Goal: Task Accomplishment & Management: Manage account settings

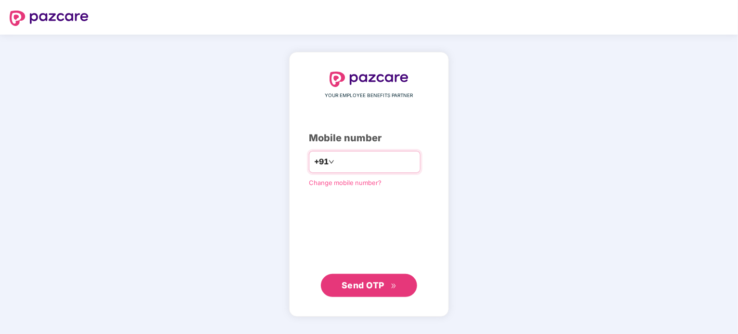
click at [338, 157] on input "number" at bounding box center [375, 161] width 79 height 15
type input "**********"
click at [367, 286] on span "Send OTP" at bounding box center [363, 285] width 43 height 10
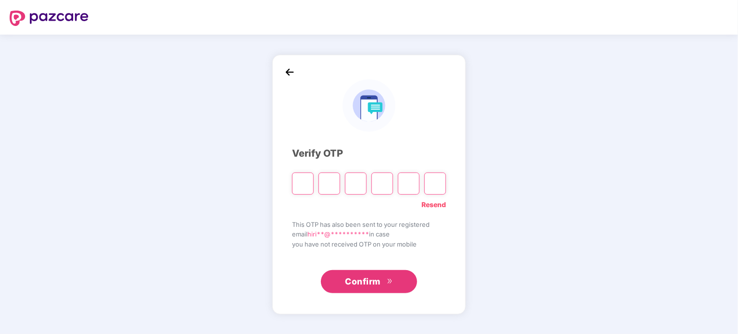
type input "*"
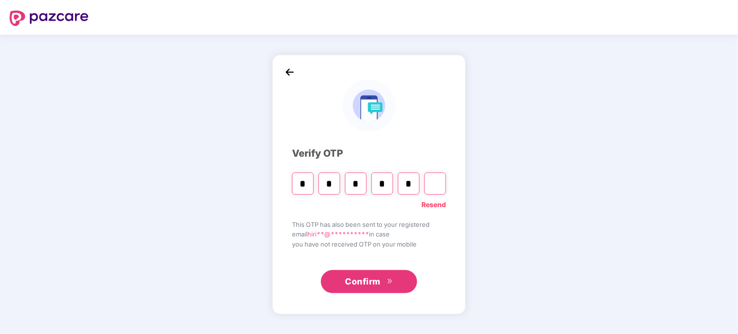
type input "*"
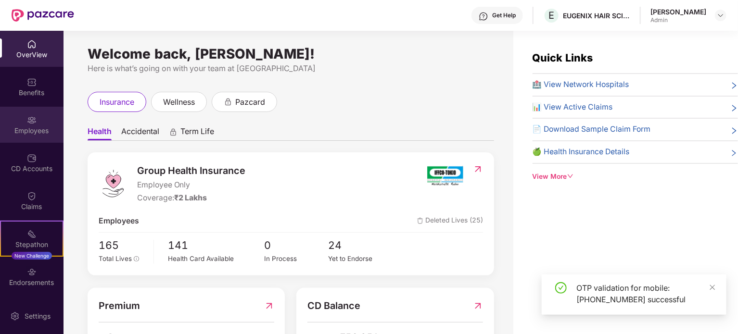
click at [23, 124] on div "Employees" at bounding box center [32, 125] width 64 height 36
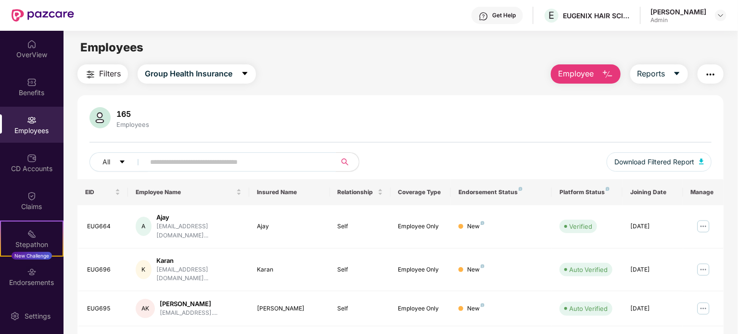
click at [178, 162] on input "text" at bounding box center [236, 162] width 173 height 14
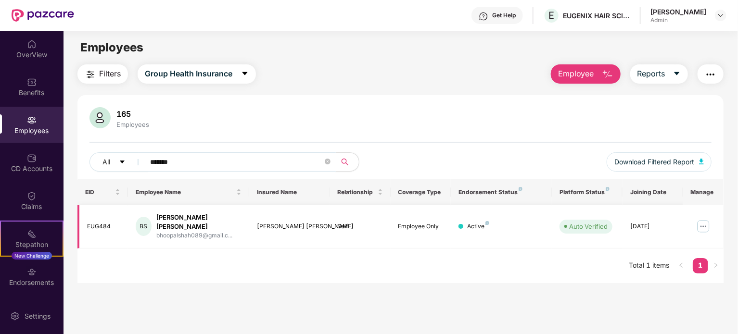
type input "*******"
click at [699, 221] on img at bounding box center [703, 226] width 15 height 15
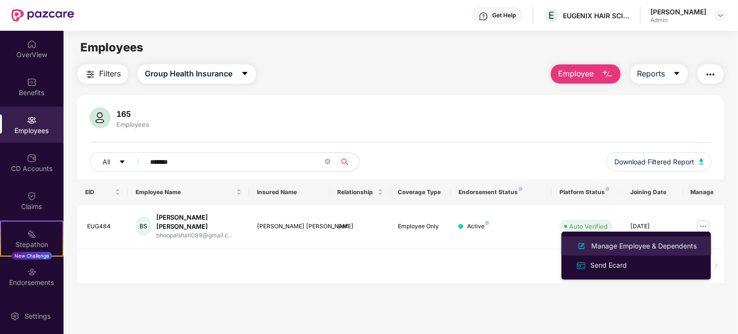
click at [645, 243] on div "Manage Employee & Dependents" at bounding box center [643, 246] width 109 height 11
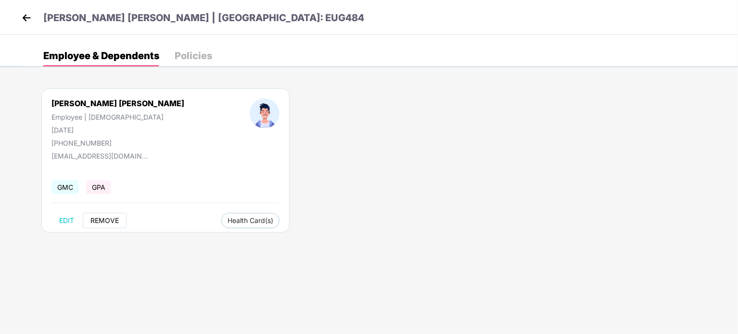
click at [101, 216] on button "REMOVE" at bounding box center [105, 220] width 44 height 15
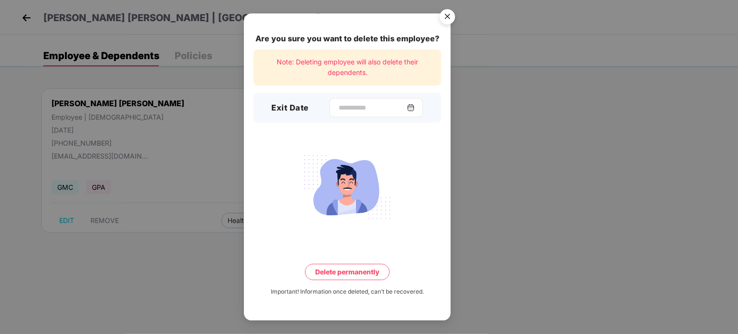
click at [415, 106] on img at bounding box center [411, 108] width 8 height 8
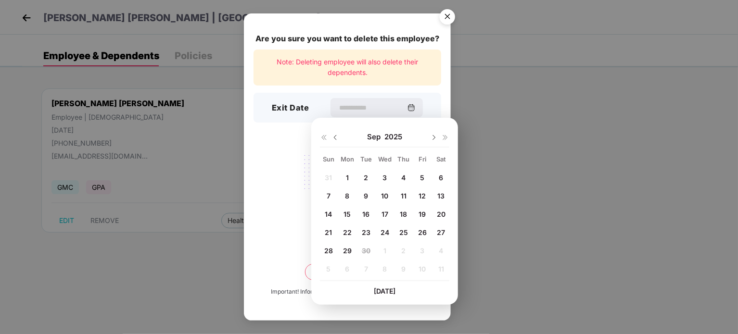
click at [350, 252] on span "29" at bounding box center [347, 251] width 9 height 8
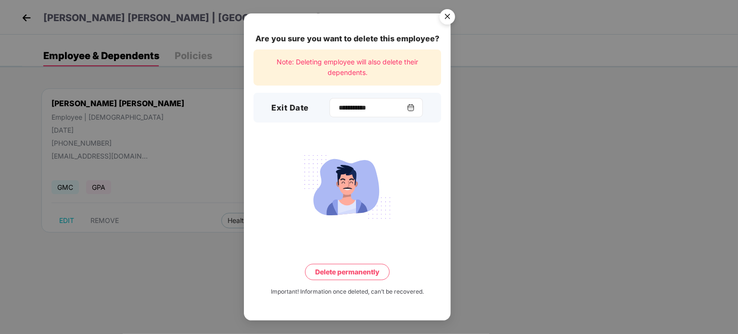
click at [415, 106] on img at bounding box center [411, 108] width 8 height 8
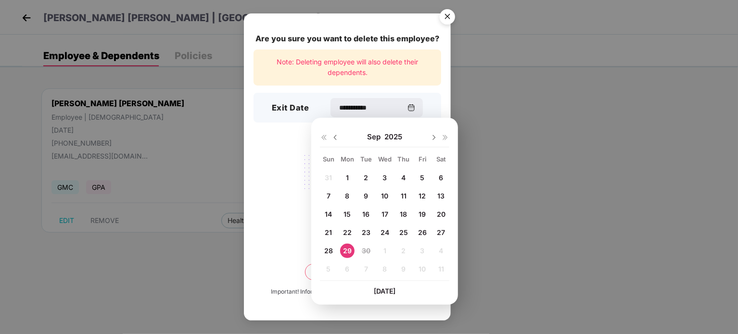
click at [443, 229] on span "27" at bounding box center [441, 233] width 8 height 8
type input "**********"
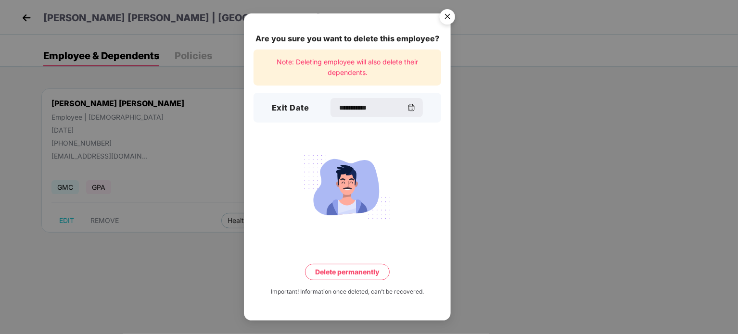
click at [358, 272] on button "Delete permanently" at bounding box center [347, 272] width 85 height 16
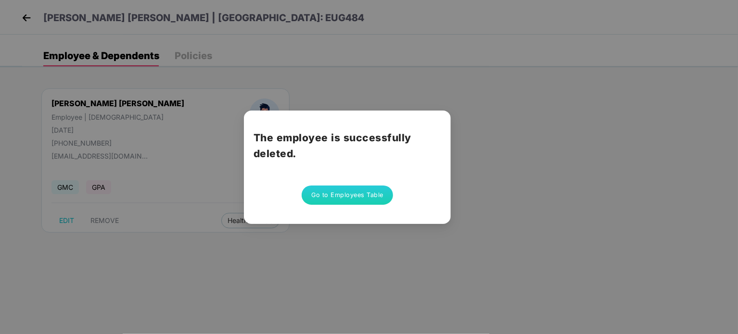
click at [337, 190] on button "Go to Employees Table" at bounding box center [347, 195] width 91 height 19
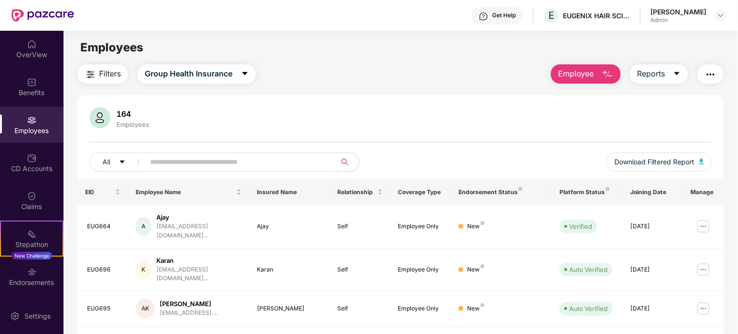
click at [195, 166] on input "text" at bounding box center [236, 162] width 173 height 14
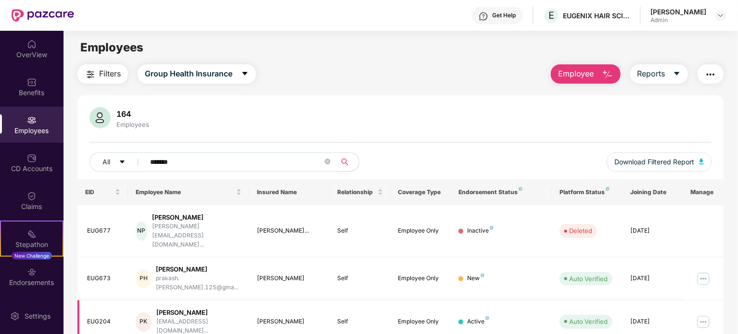
scroll to position [45, 0]
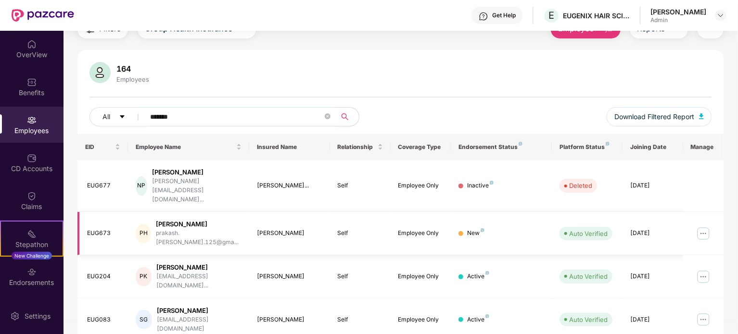
type input "*******"
click at [705, 226] on img at bounding box center [703, 233] width 15 height 15
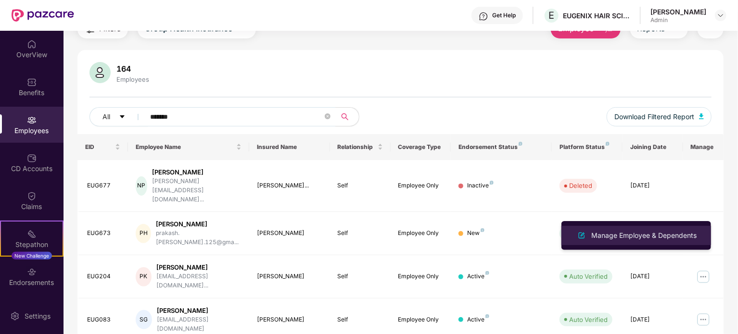
click at [639, 239] on div "Manage Employee & Dependents" at bounding box center [643, 235] width 109 height 11
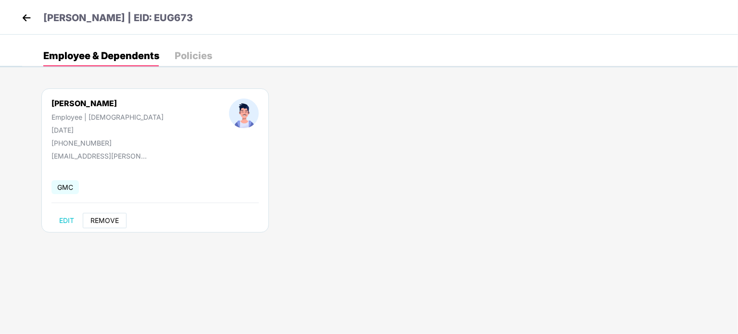
click at [105, 219] on span "REMOVE" at bounding box center [104, 221] width 28 height 8
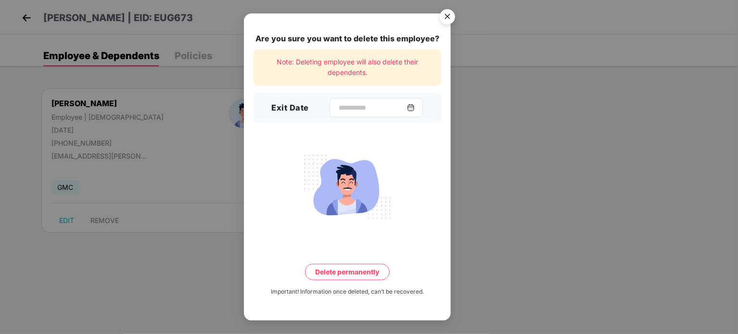
click at [423, 107] on div at bounding box center [376, 107] width 93 height 19
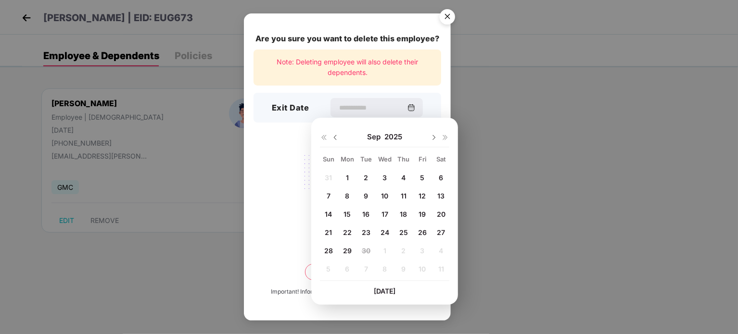
click at [346, 231] on span "22" at bounding box center [347, 233] width 9 height 8
type input "**********"
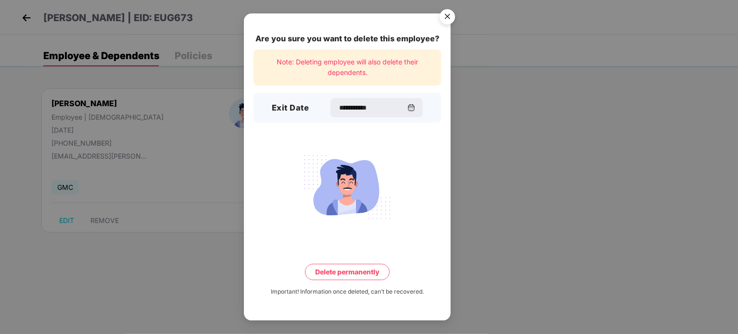
click at [361, 273] on button "Delete permanently" at bounding box center [347, 272] width 85 height 16
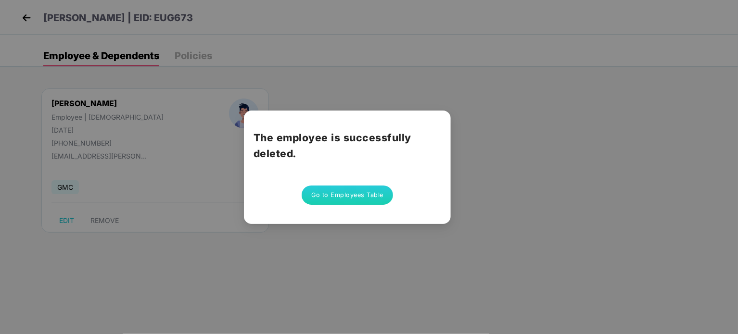
click at [341, 202] on button "Go to Employees Table" at bounding box center [347, 195] width 91 height 19
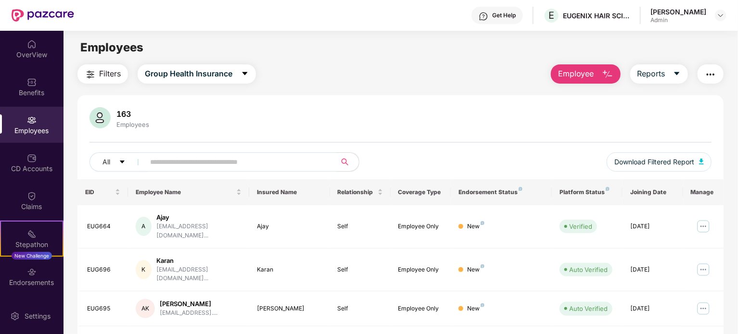
click at [271, 166] on input "text" at bounding box center [236, 162] width 173 height 14
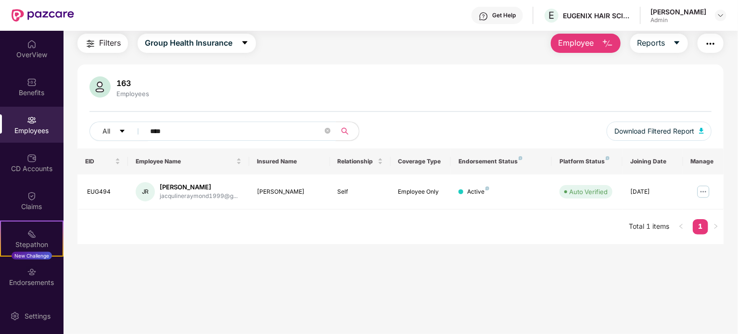
scroll to position [31, 0]
type input "****"
click at [697, 190] on img at bounding box center [703, 191] width 15 height 15
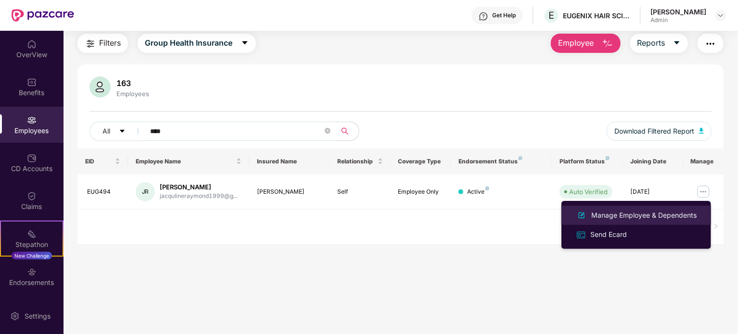
click at [645, 216] on div "Manage Employee & Dependents" at bounding box center [643, 215] width 109 height 11
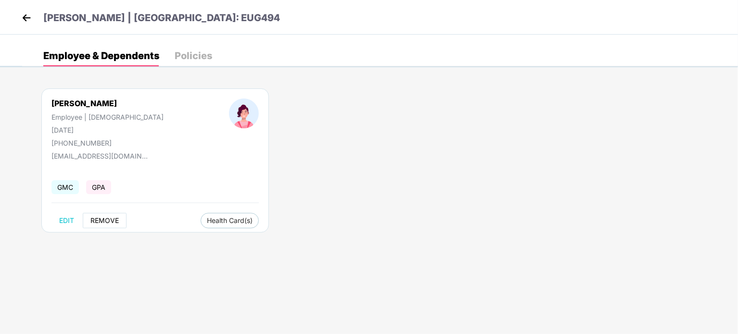
click at [111, 225] on button "REMOVE" at bounding box center [105, 220] width 44 height 15
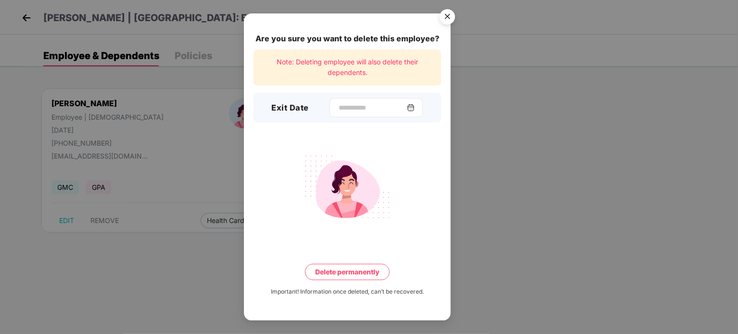
click at [415, 107] on img at bounding box center [411, 108] width 8 height 8
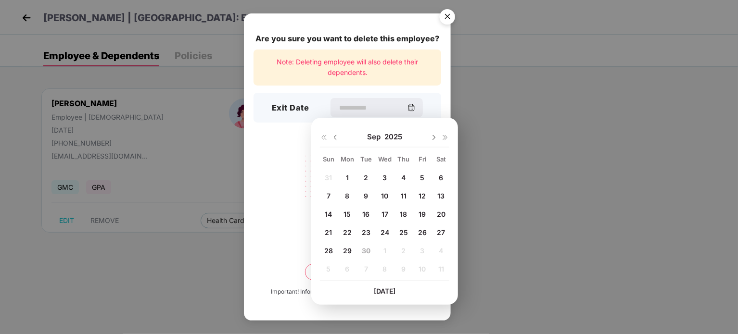
click at [348, 177] on span "1" at bounding box center [347, 178] width 3 height 8
type input "**********"
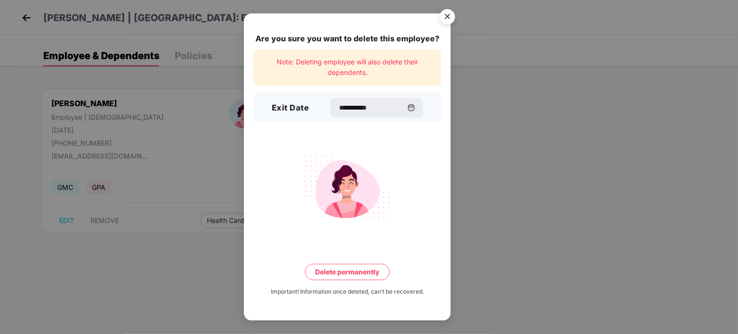
click at [342, 267] on button "Delete permanently" at bounding box center [347, 272] width 85 height 16
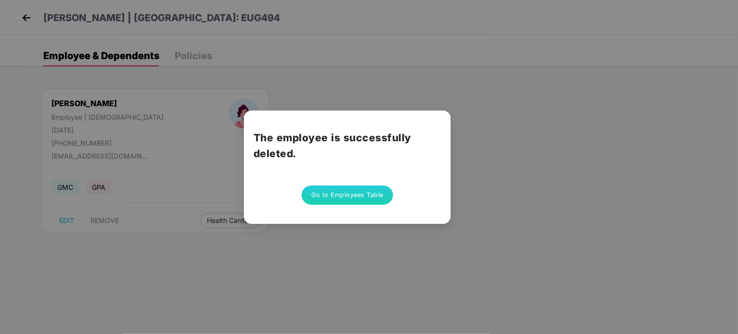
click at [342, 194] on button "Go to Employees Table" at bounding box center [347, 195] width 91 height 19
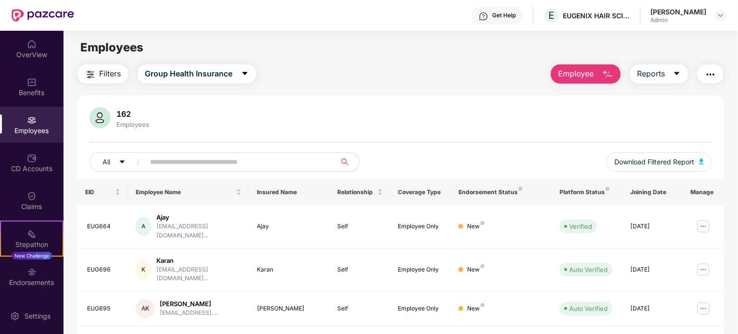
click at [192, 165] on input "text" at bounding box center [236, 162] width 173 height 14
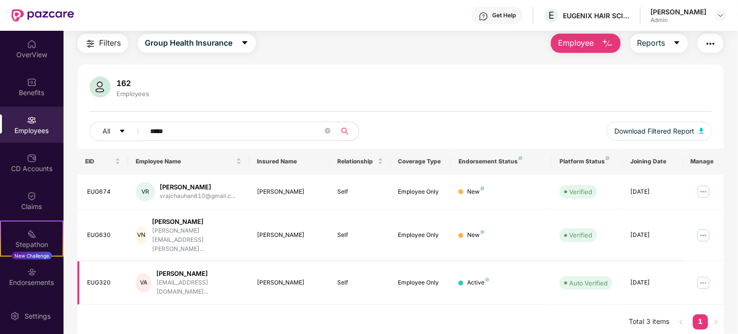
type input "*****"
click at [703, 276] on img at bounding box center [703, 283] width 15 height 15
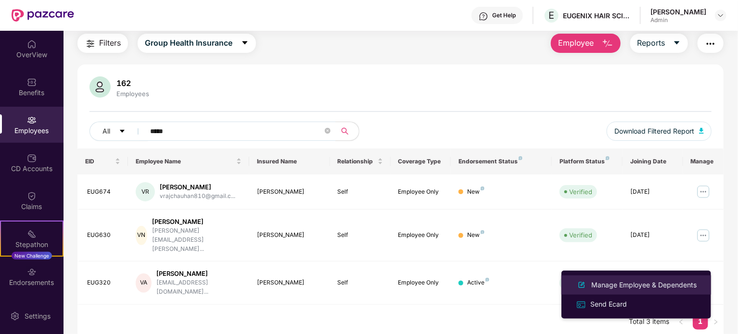
click at [629, 286] on div "Manage Employee & Dependents" at bounding box center [643, 285] width 109 height 11
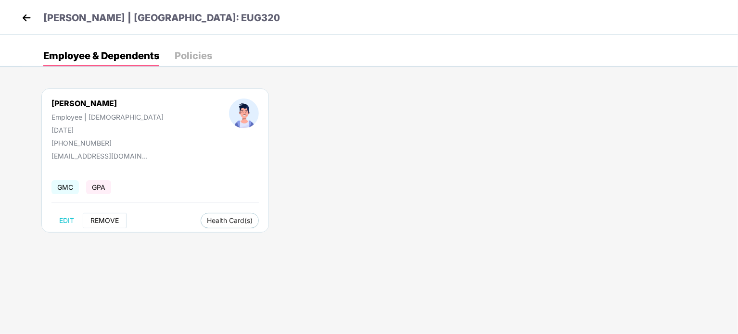
click at [103, 223] on span "REMOVE" at bounding box center [104, 221] width 28 height 8
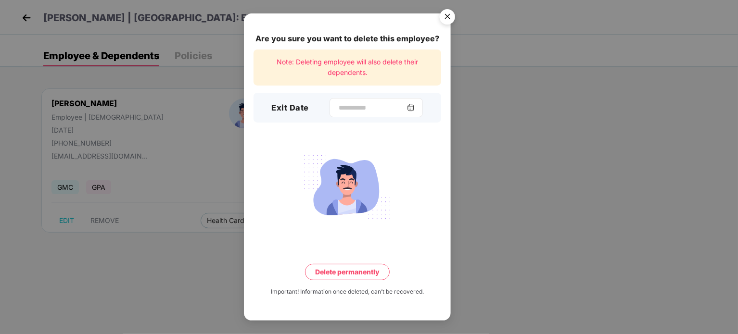
click at [415, 107] on img at bounding box center [411, 108] width 8 height 8
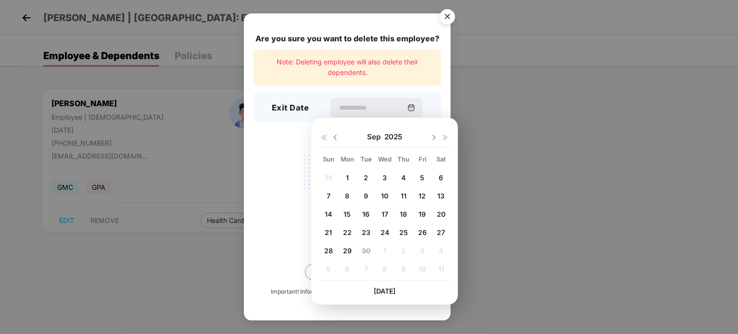
click at [336, 135] on img at bounding box center [336, 138] width 8 height 8
click at [328, 267] on span "31" at bounding box center [328, 269] width 7 height 8
type input "**********"
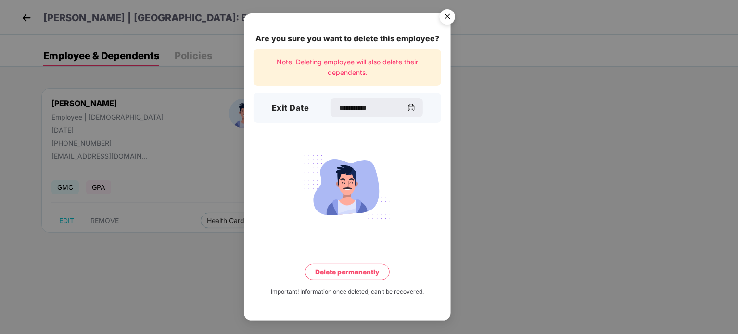
click at [358, 270] on button "Delete permanently" at bounding box center [347, 272] width 85 height 16
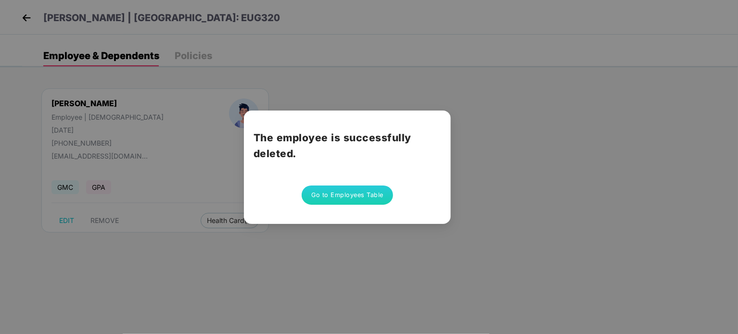
click at [358, 192] on button "Go to Employees Table" at bounding box center [347, 195] width 91 height 19
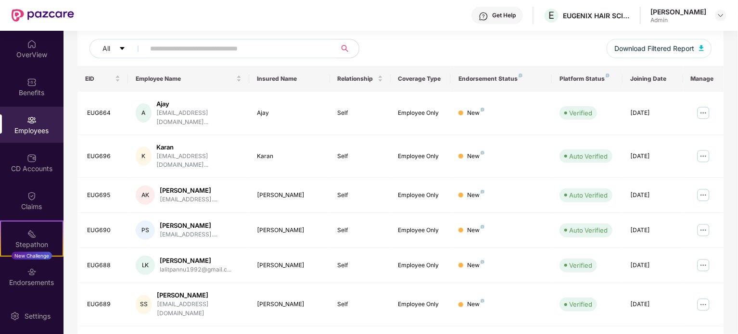
scroll to position [0, 0]
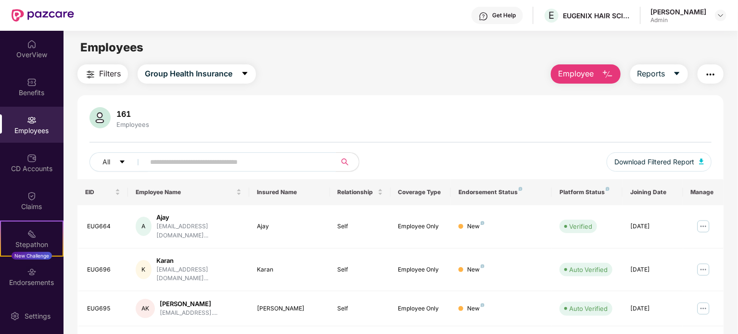
click at [251, 169] on input "text" at bounding box center [236, 162] width 173 height 14
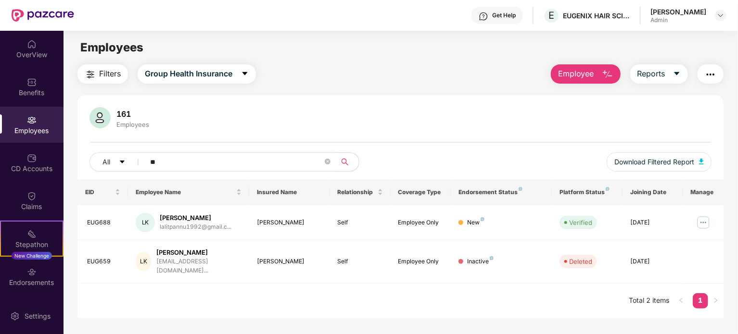
type input "*"
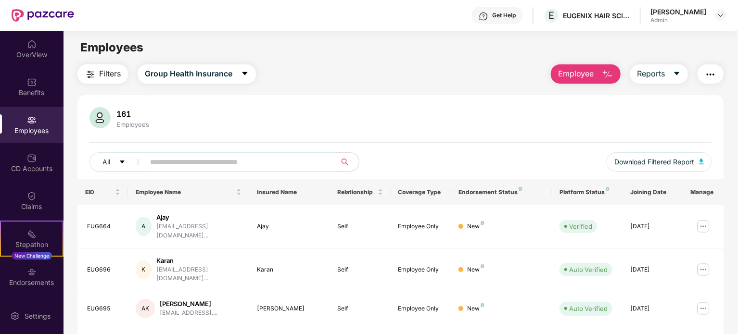
click at [35, 124] on img at bounding box center [32, 120] width 10 height 10
click at [204, 157] on input "text" at bounding box center [236, 162] width 173 height 14
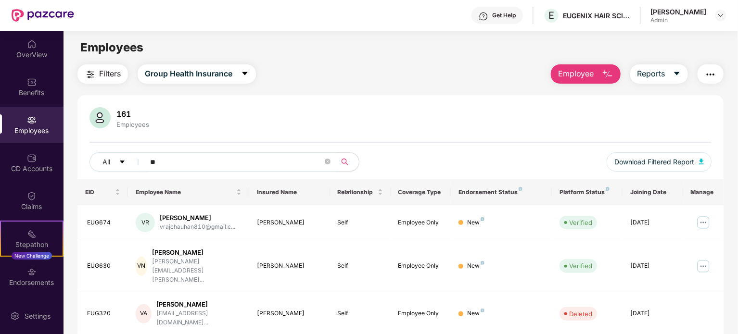
type input "*"
